Goal: Go to known website: Go to known website

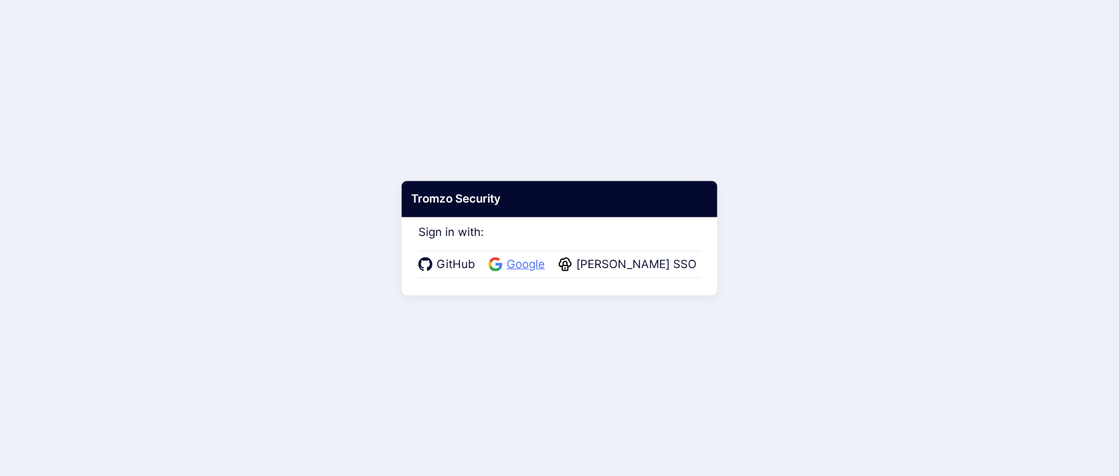
click at [526, 265] on span "Google" at bounding box center [526, 264] width 46 height 17
